Goal: Task Accomplishment & Management: Manage account settings

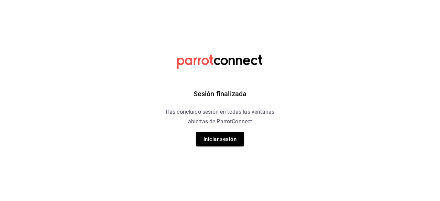
click at [294, 114] on div "Sesión finalizada Has concluido sesión en todas las ventanas abiertas de Parrot…" at bounding box center [220, 100] width 174 height 201
click at [235, 135] on button "Iniciar sesión" at bounding box center [220, 139] width 48 height 14
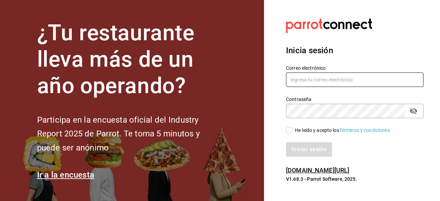
click at [322, 78] on input "text" at bounding box center [355, 80] width 138 height 14
click at [342, 83] on input "checosgrill2016" at bounding box center [355, 80] width 138 height 14
type input "checosgrill2016@gmail.com"
click at [293, 132] on span "He leído y acepto los Términos y condiciones." at bounding box center [341, 130] width 99 height 7
click at [292, 132] on input "He leído y acepto los Términos y condiciones." at bounding box center [289, 130] width 6 height 6
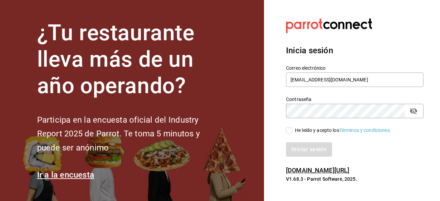
checkbox input "true"
click at [304, 145] on button "Iniciar sesión" at bounding box center [309, 149] width 47 height 14
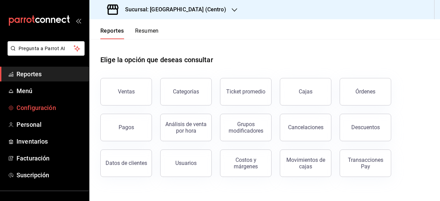
click at [40, 108] on span "Configuración" at bounding box center [50, 107] width 67 height 9
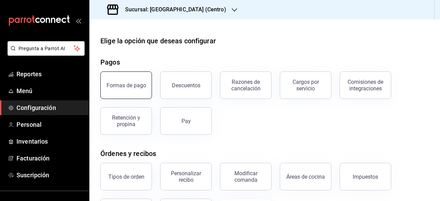
click at [137, 91] on button "Formas de pago" at bounding box center [126, 86] width 52 height 28
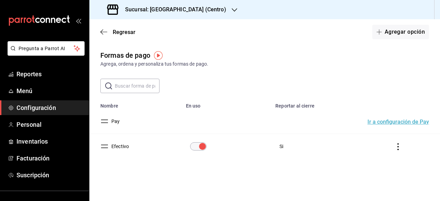
click at [232, 11] on icon "button" at bounding box center [235, 10] width 6 height 6
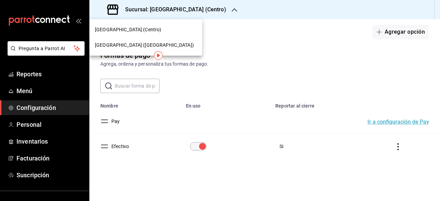
click at [142, 47] on span "Cueva de Humo (Aurora)" at bounding box center [144, 45] width 99 height 7
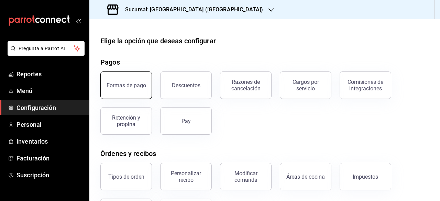
click at [149, 92] on button "Formas de pago" at bounding box center [126, 86] width 52 height 28
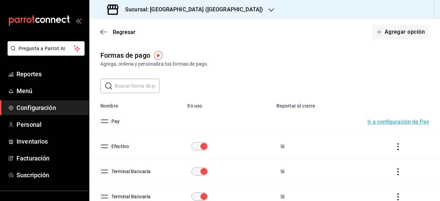
click at [40, 110] on span "Configuración" at bounding box center [50, 107] width 67 height 9
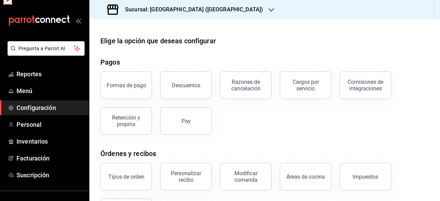
click at [40, 110] on span "Configuración" at bounding box center [50, 107] width 67 height 9
click at [239, 84] on div "Razones de cancelación" at bounding box center [245, 85] width 43 height 13
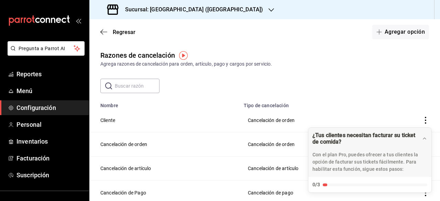
click at [187, 55] on img "button" at bounding box center [183, 55] width 9 height 9
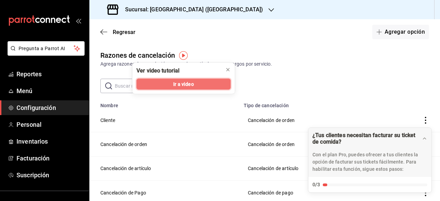
click at [192, 83] on span "Ir a video" at bounding box center [183, 83] width 20 height 7
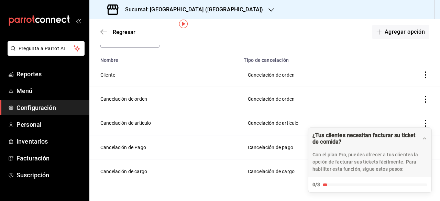
scroll to position [31, 0]
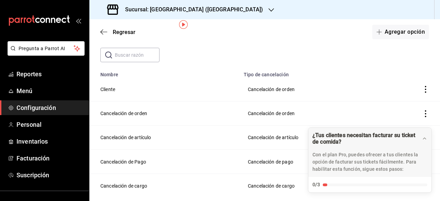
click at [266, 87] on td "Cancelación de orden" at bounding box center [312, 89] width 144 height 24
click at [167, 103] on td "Cancelación de orden" at bounding box center [164, 113] width 150 height 24
click at [145, 90] on td "Cliente" at bounding box center [164, 89] width 150 height 24
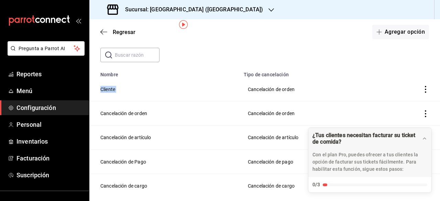
click at [422, 90] on icon "actions" at bounding box center [425, 89] width 7 height 7
click at [399, 90] on span "Eliminar" at bounding box center [396, 90] width 18 height 6
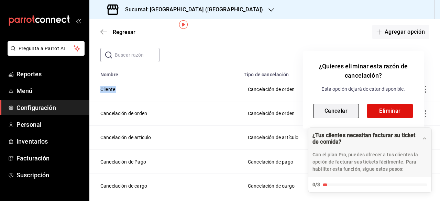
click at [341, 108] on button "Cancelar" at bounding box center [336, 111] width 46 height 14
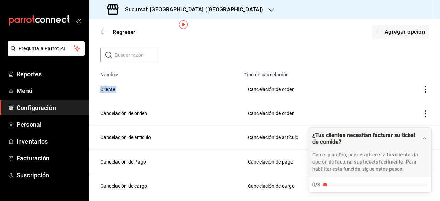
click at [422, 91] on icon "actions" at bounding box center [425, 89] width 7 height 7
click at [419, 114] on div at bounding box center [220, 100] width 440 height 201
click at [420, 93] on td "voidReasonsTable" at bounding box center [412, 89] width 56 height 24
click at [280, 95] on td "Cancelación de orden" at bounding box center [312, 89] width 144 height 24
click at [279, 92] on td "Cancelación de orden" at bounding box center [312, 89] width 144 height 24
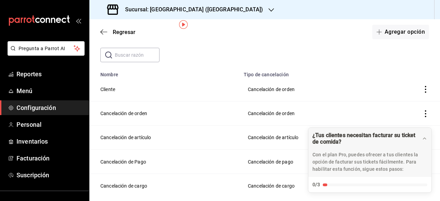
click at [98, 95] on td "Cliente" at bounding box center [164, 89] width 150 height 24
click at [422, 89] on icon "actions" at bounding box center [425, 89] width 7 height 7
click at [403, 89] on span "Eliminar" at bounding box center [396, 90] width 18 height 6
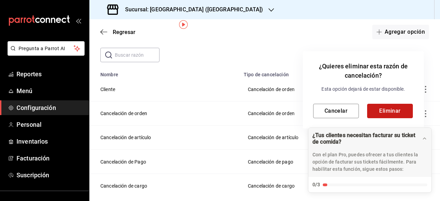
click at [388, 113] on button "Eliminar" at bounding box center [390, 111] width 46 height 14
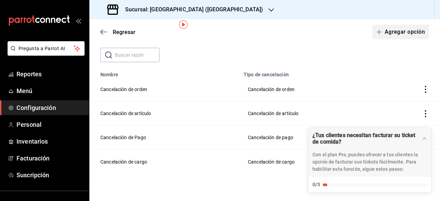
click at [397, 30] on button "Agregar opción" at bounding box center [400, 32] width 57 height 14
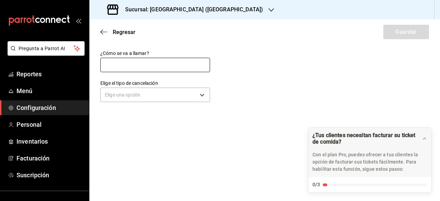
click at [146, 70] on input "text" at bounding box center [155, 65] width 110 height 14
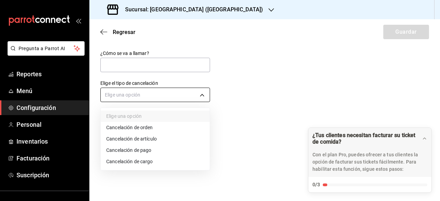
click at [201, 95] on body "Pregunta a Parrot AI Reportes Menú Configuración Personal Inventarios Facturaci…" at bounding box center [220, 100] width 440 height 201
click at [160, 69] on div at bounding box center [220, 100] width 440 height 201
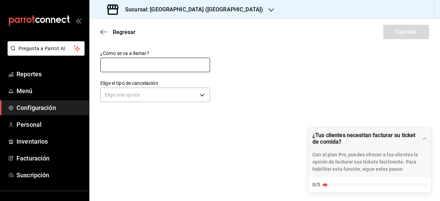
click at [151, 64] on input "text" at bounding box center [155, 65] width 110 height 14
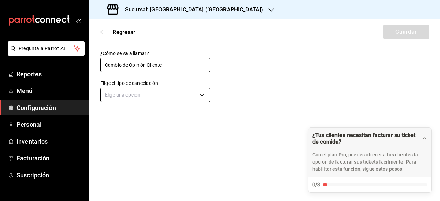
type input "Cambio de Opinión Cliente"
click at [205, 99] on body "Pregunta a Parrot AI Reportes Menú Configuración Personal Inventarios Facturaci…" at bounding box center [220, 100] width 440 height 201
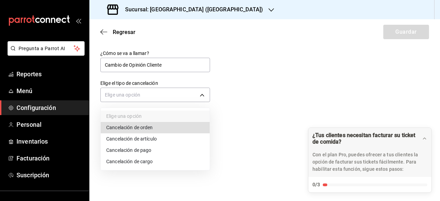
click at [160, 130] on li "Cancelación de orden" at bounding box center [155, 127] width 109 height 11
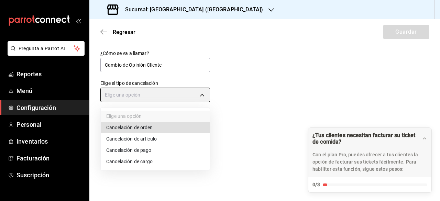
type input "ORDER"
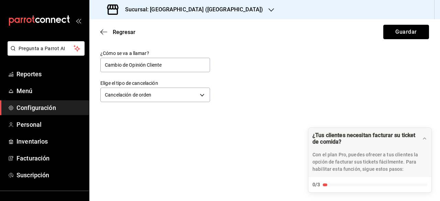
click at [407, 33] on button "Guardar" at bounding box center [406, 32] width 46 height 14
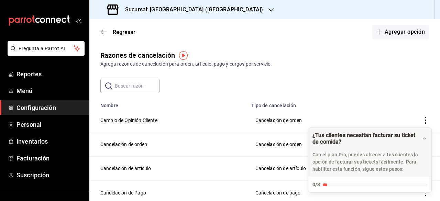
click at [140, 85] on input "text" at bounding box center [137, 86] width 45 height 14
click at [399, 33] on button "Agregar opción" at bounding box center [400, 32] width 57 height 14
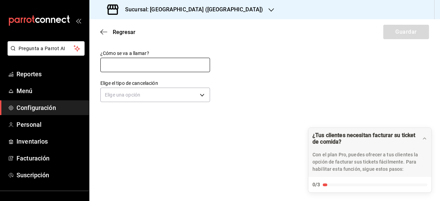
click at [173, 62] on input "text" at bounding box center [155, 65] width 110 height 14
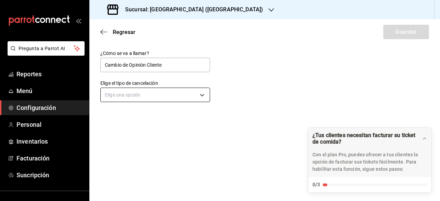
type input "Cambio de Opinión Cliente"
click at [201, 97] on body "Pregunta a Parrot AI Reportes Menú Configuración Personal Inventarios Facturaci…" at bounding box center [220, 100] width 440 height 201
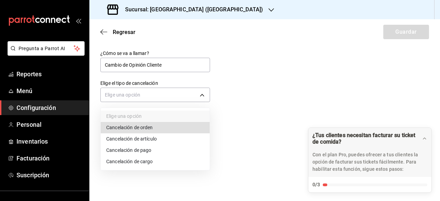
click at [151, 128] on li "Cancelación de orden" at bounding box center [155, 127] width 109 height 11
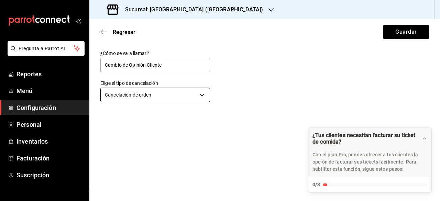
click at [209, 96] on body "Pregunta a Parrot AI Reportes Menú Configuración Personal Inventarios Facturaci…" at bounding box center [220, 100] width 440 height 201
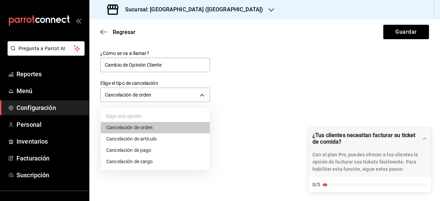
click at [157, 139] on li "Cancelación de artículo" at bounding box center [155, 138] width 109 height 11
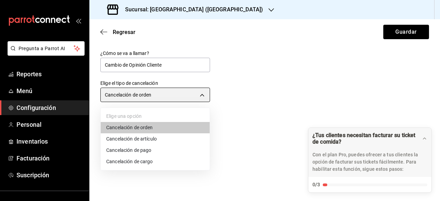
type input "ORDER_ITEM"
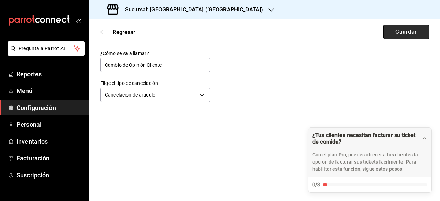
click at [409, 34] on button "Guardar" at bounding box center [406, 32] width 46 height 14
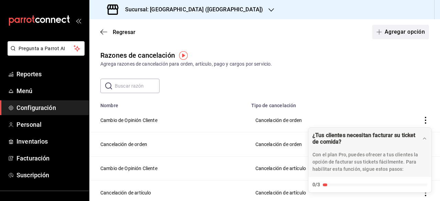
click at [404, 34] on button "Agregar opción" at bounding box center [400, 32] width 57 height 14
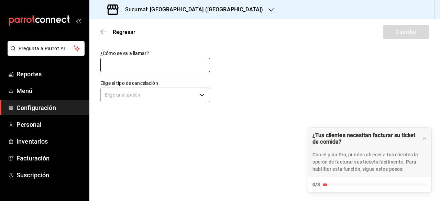
click at [122, 68] on input "text" at bounding box center [155, 65] width 110 height 14
click at [158, 64] on input "text" at bounding box center [155, 65] width 110 height 14
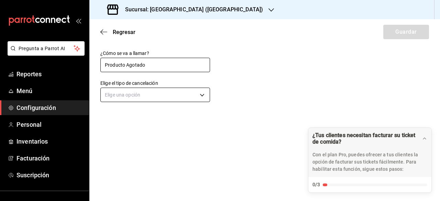
type input "Producto Agotado"
click at [202, 94] on body "Pregunta a Parrot AI Reportes Menú Configuración Personal Inventarios Facturaci…" at bounding box center [220, 100] width 440 height 201
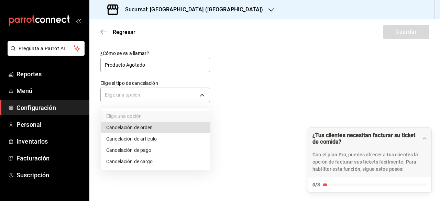
click at [169, 132] on li "Cancelación de orden" at bounding box center [155, 127] width 109 height 11
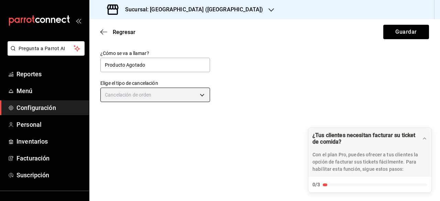
type input "ORDER"
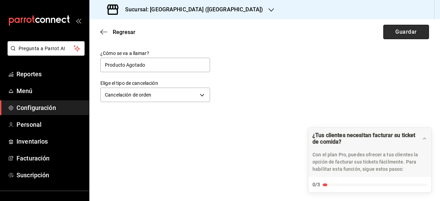
click at [400, 29] on button "Guardar" at bounding box center [406, 32] width 46 height 14
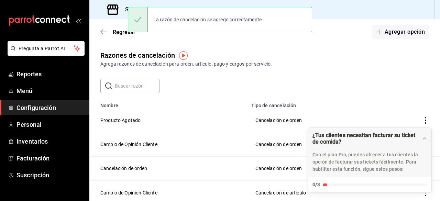
click at [121, 87] on input "text" at bounding box center [137, 86] width 45 height 14
click at [410, 36] on button "Agregar opción" at bounding box center [400, 32] width 57 height 14
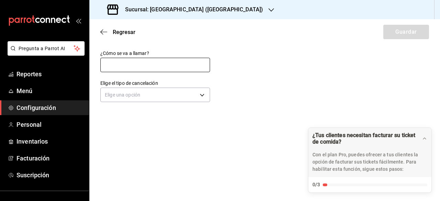
click at [137, 64] on input "text" at bounding box center [155, 65] width 110 height 14
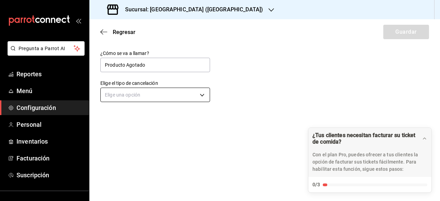
type input "Producto Agotado"
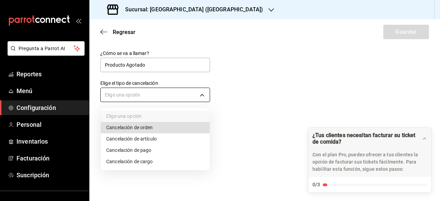
click at [197, 96] on body "Pregunta a Parrot AI Reportes Menú Configuración Personal Inventarios Facturaci…" at bounding box center [220, 100] width 440 height 201
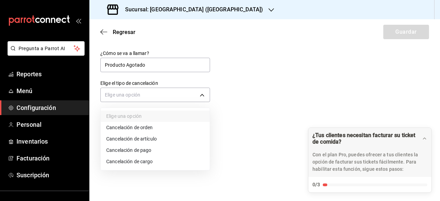
click at [162, 142] on li "Cancelación de artículo" at bounding box center [155, 138] width 109 height 11
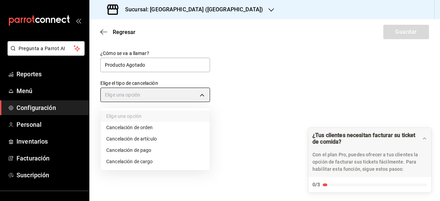
type input "ORDER_ITEM"
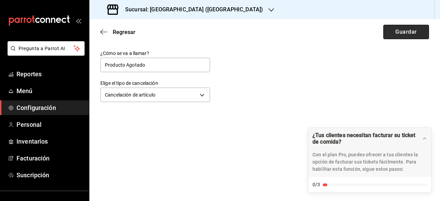
click at [409, 34] on button "Guardar" at bounding box center [406, 32] width 46 height 14
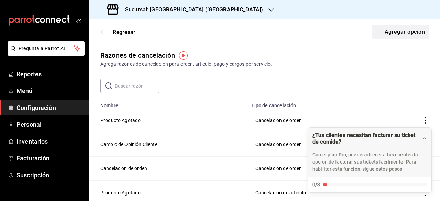
click at [402, 35] on button "Agregar opción" at bounding box center [400, 32] width 57 height 14
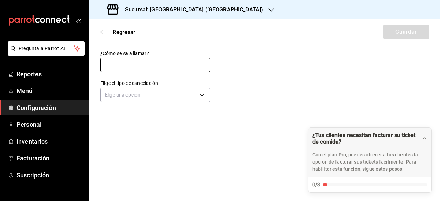
click at [132, 58] on input "text" at bounding box center [155, 65] width 110 height 14
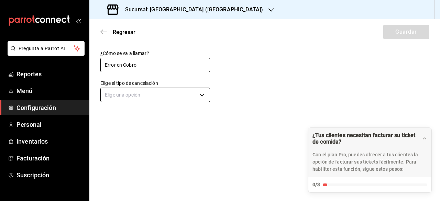
type input "Error en Cobro"
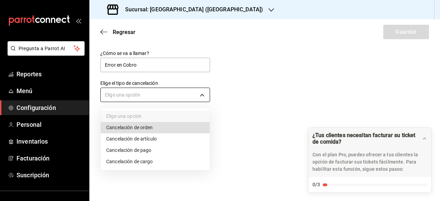
click at [208, 95] on body "Pregunta a Parrot AI Reportes Menú Configuración Personal Inventarios Facturaci…" at bounding box center [220, 100] width 440 height 201
click at [168, 129] on li "Cancelación de orden" at bounding box center [155, 127] width 109 height 11
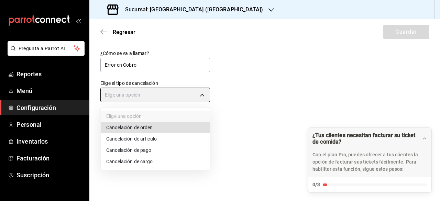
type input "ORDER"
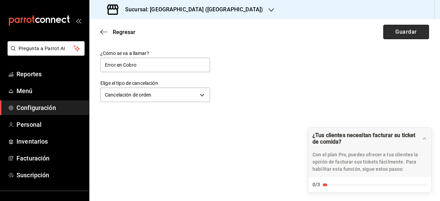
click at [405, 33] on button "Guardar" at bounding box center [406, 32] width 46 height 14
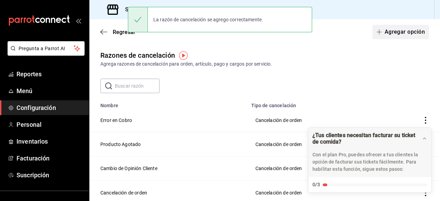
click at [417, 36] on button "Agregar opción" at bounding box center [400, 32] width 57 height 14
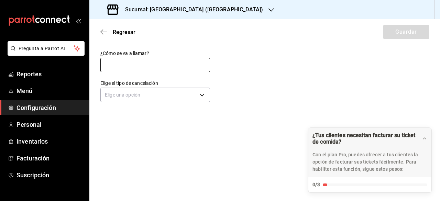
click at [172, 65] on input "text" at bounding box center [155, 65] width 110 height 14
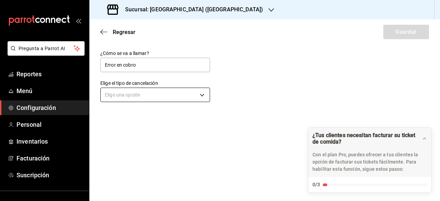
type input "Error en cobro"
click at [204, 96] on body "Pregunta a Parrot AI Reportes Menú Configuración Personal Inventarios Facturaci…" at bounding box center [220, 100] width 440 height 201
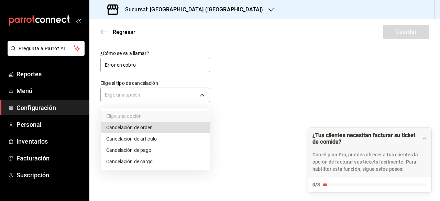
click at [147, 141] on li "Cancelación de artículo" at bounding box center [155, 138] width 109 height 11
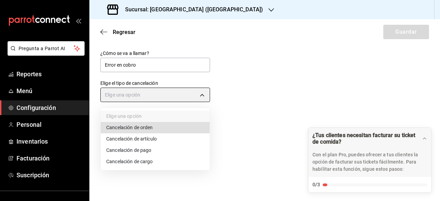
type input "ORDER_ITEM"
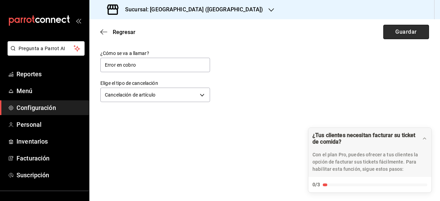
click at [397, 34] on button "Guardar" at bounding box center [406, 32] width 46 height 14
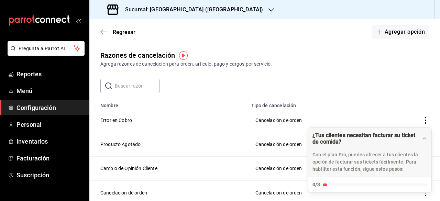
click at [50, 110] on span "Configuración" at bounding box center [50, 107] width 67 height 9
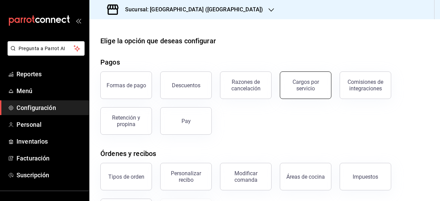
click at [305, 86] on div "Cargos por servicio" at bounding box center [305, 85] width 43 height 13
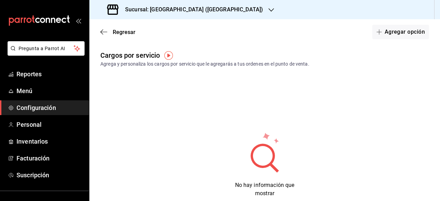
click at [170, 56] on img "button" at bounding box center [168, 55] width 9 height 9
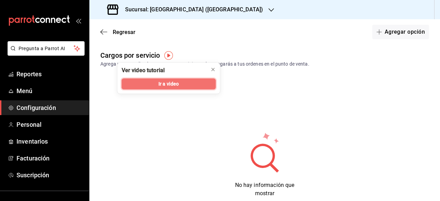
click at [190, 87] on button "Ir a video" at bounding box center [169, 83] width 94 height 11
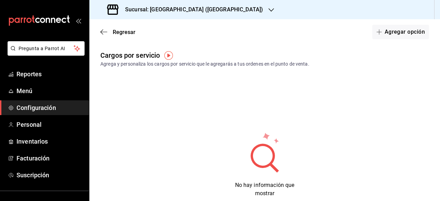
click at [57, 108] on span "Configuración" at bounding box center [50, 107] width 67 height 9
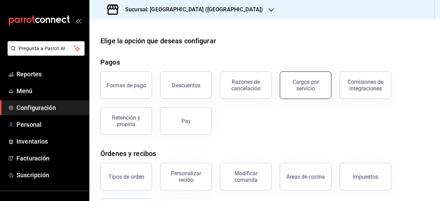
click at [304, 88] on div "Cargos por servicio" at bounding box center [305, 85] width 43 height 13
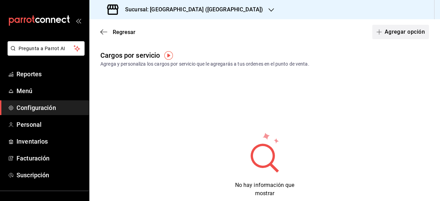
click at [397, 31] on button "Agregar opción" at bounding box center [400, 32] width 57 height 14
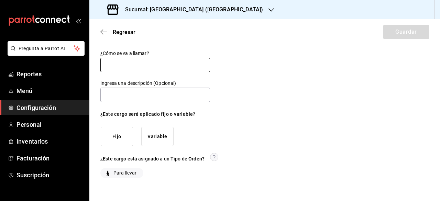
click at [135, 66] on input "text" at bounding box center [155, 65] width 110 height 14
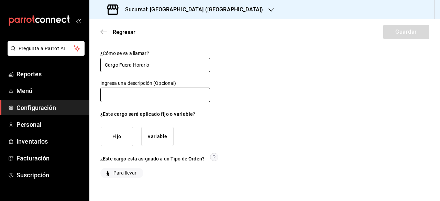
type input "Cargo Fuera Horario"
click at [155, 95] on input "text" at bounding box center [155, 95] width 110 height 14
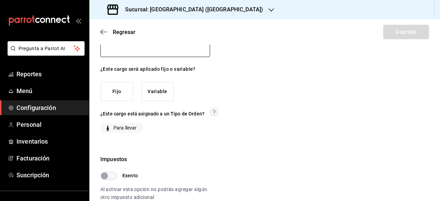
scroll to position [34, 0]
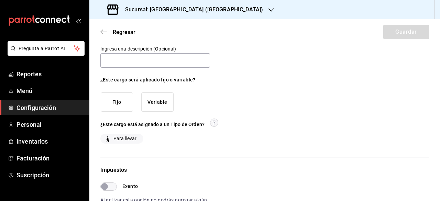
drag, startPoint x: 166, startPoint y: 103, endPoint x: 177, endPoint y: 103, distance: 10.3
click at [167, 103] on button "Variable" at bounding box center [157, 102] width 32 height 20
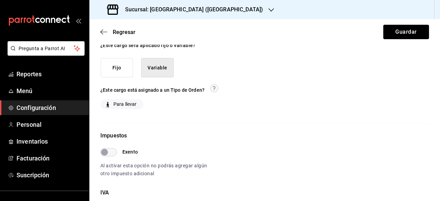
scroll to position [103, 0]
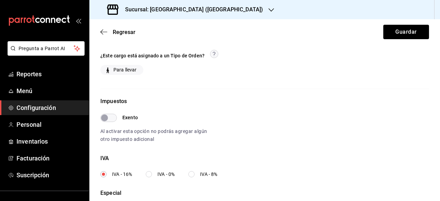
click at [128, 69] on span "Para llevar" at bounding box center [124, 69] width 26 height 7
click at [111, 69] on input "Para llevar" at bounding box center [108, 70] width 6 height 6
checkbox input "true"
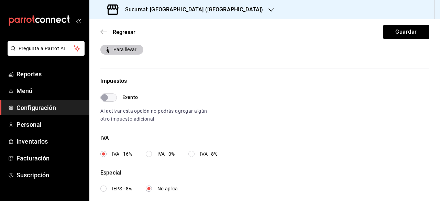
scroll to position [133, 0]
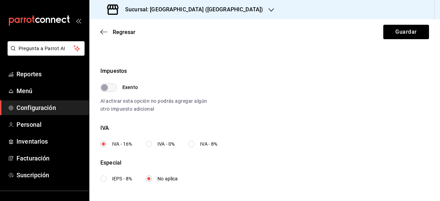
click at [149, 144] on input "IVA - 0%" at bounding box center [149, 144] width 6 height 6
radio input "true"
click at [405, 36] on button "Guardar" at bounding box center [406, 32] width 46 height 14
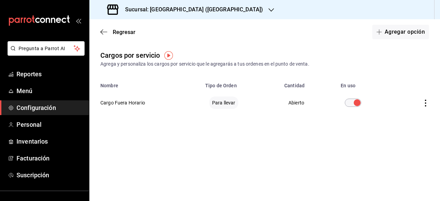
click at [62, 106] on span "Configuración" at bounding box center [50, 107] width 67 height 9
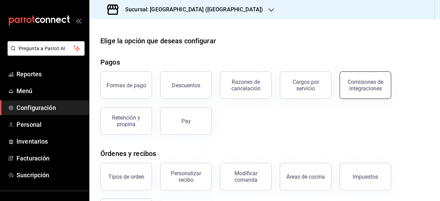
click at [374, 90] on div "Comisiones de integraciones" at bounding box center [365, 85] width 43 height 13
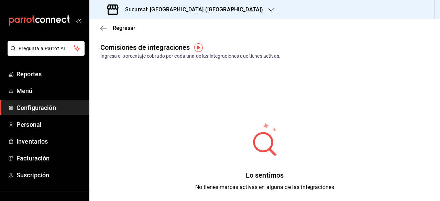
click at [197, 46] on img "button" at bounding box center [198, 47] width 9 height 9
click at [199, 49] on img "button" at bounding box center [198, 47] width 9 height 9
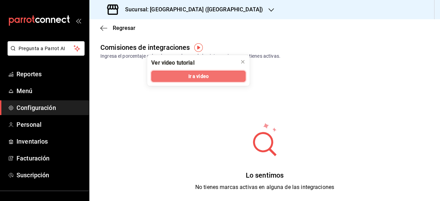
click at [197, 76] on span "Ir a video" at bounding box center [198, 76] width 20 height 7
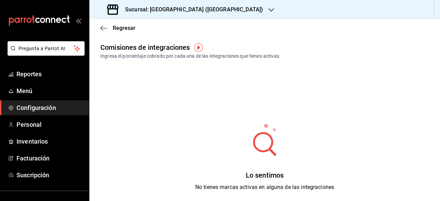
click at [46, 108] on span "Configuración" at bounding box center [50, 107] width 67 height 9
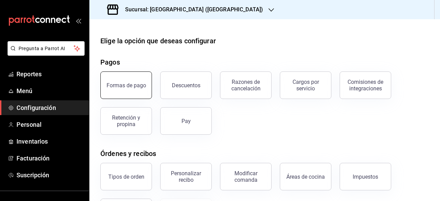
click at [138, 85] on div "Formas de pago" at bounding box center [127, 85] width 40 height 7
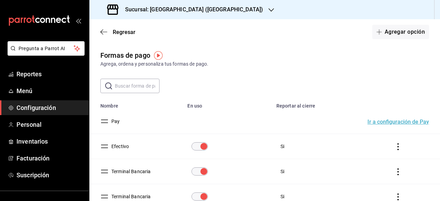
click at [160, 56] on img "button" at bounding box center [158, 55] width 9 height 9
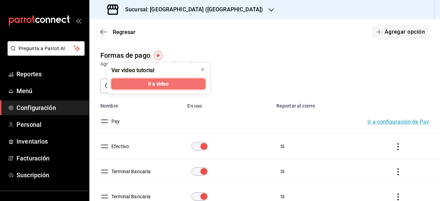
click at [177, 84] on button "Ir a video" at bounding box center [158, 83] width 94 height 11
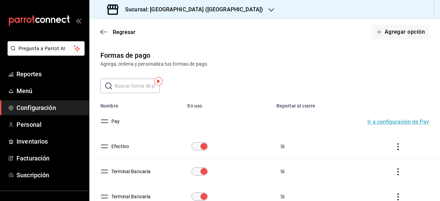
click at [45, 112] on link "Configuración" at bounding box center [44, 107] width 89 height 15
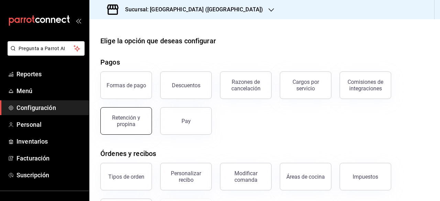
click at [136, 121] on div "Retención y propina" at bounding box center [126, 120] width 43 height 13
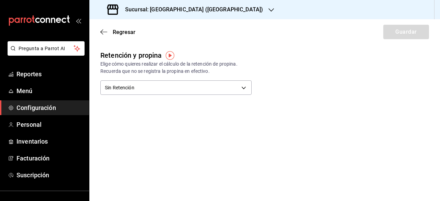
click at [169, 56] on img "button" at bounding box center [170, 55] width 9 height 9
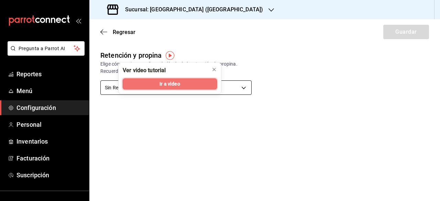
click at [177, 84] on span "Ir a video" at bounding box center [170, 83] width 20 height 7
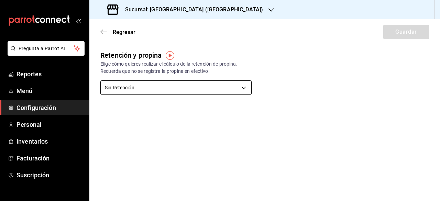
click at [243, 87] on body "Pregunta a Parrot AI Reportes Menú Configuración Personal Inventarios Facturaci…" at bounding box center [220, 100] width 440 height 201
